Goal: Use online tool/utility: Utilize a website feature to perform a specific function

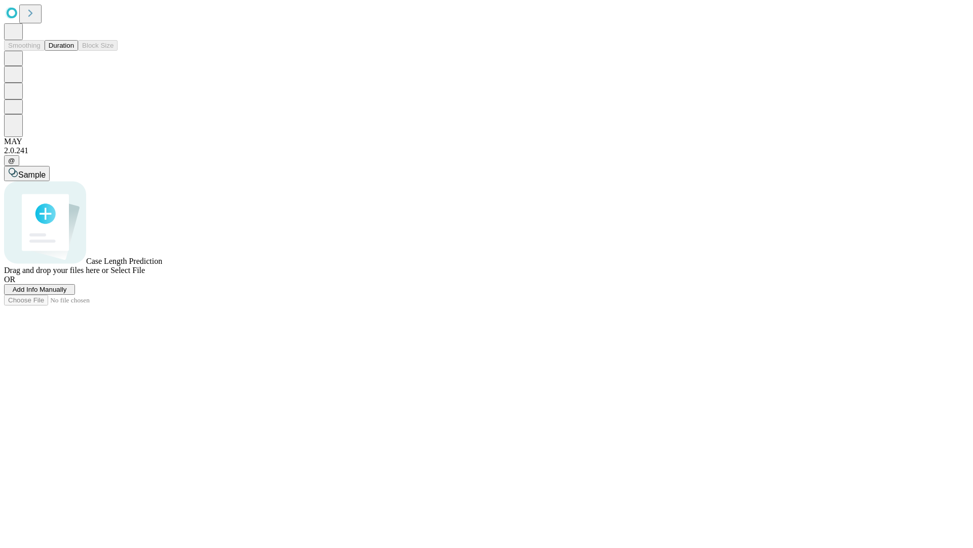
click at [74, 51] on button "Duration" at bounding box center [61, 45] width 33 height 11
click at [145, 274] on span "Select File" at bounding box center [128, 270] width 34 height 9
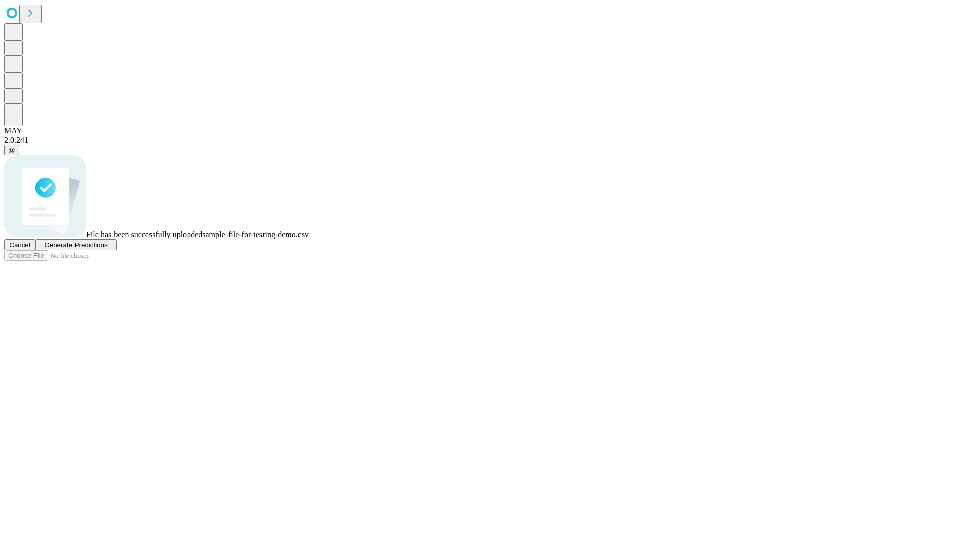
click at [107, 248] on span "Generate Predictions" at bounding box center [75, 245] width 63 height 8
